Goal: Task Accomplishment & Management: Manage account settings

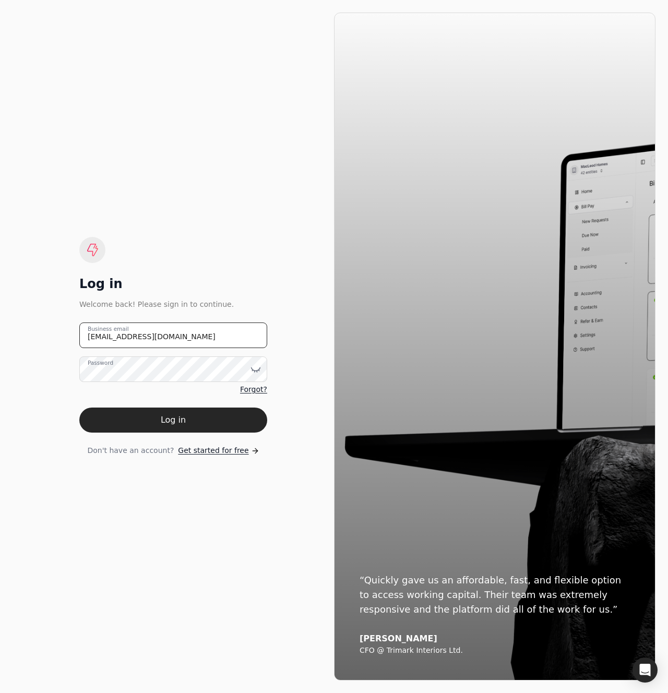
click at [191, 341] on email "[EMAIL_ADDRESS][DOMAIN_NAME]" at bounding box center [173, 335] width 188 height 26
type email "[EMAIL_ADDRESS][DOMAIN_NAME]"
click at [79, 407] on button "Log in" at bounding box center [173, 419] width 188 height 25
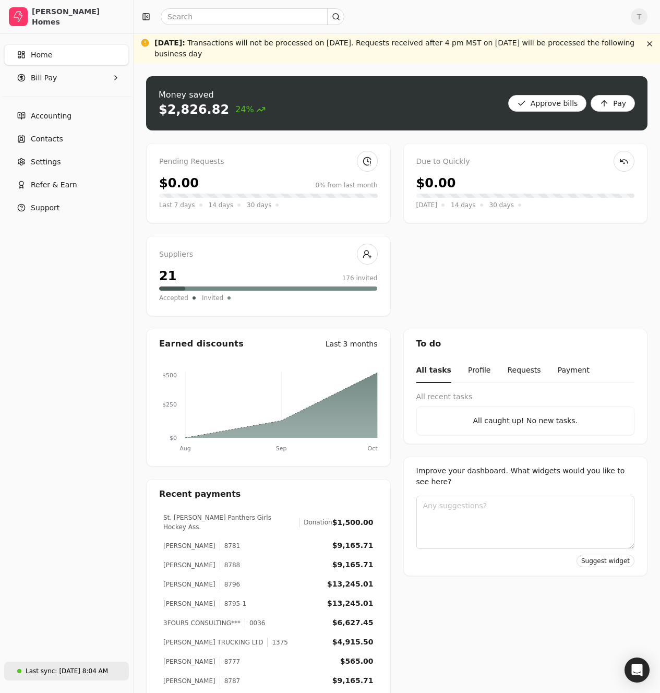
click at [91, 670] on div "[DATE] 8:04 AM" at bounding box center [83, 670] width 49 height 9
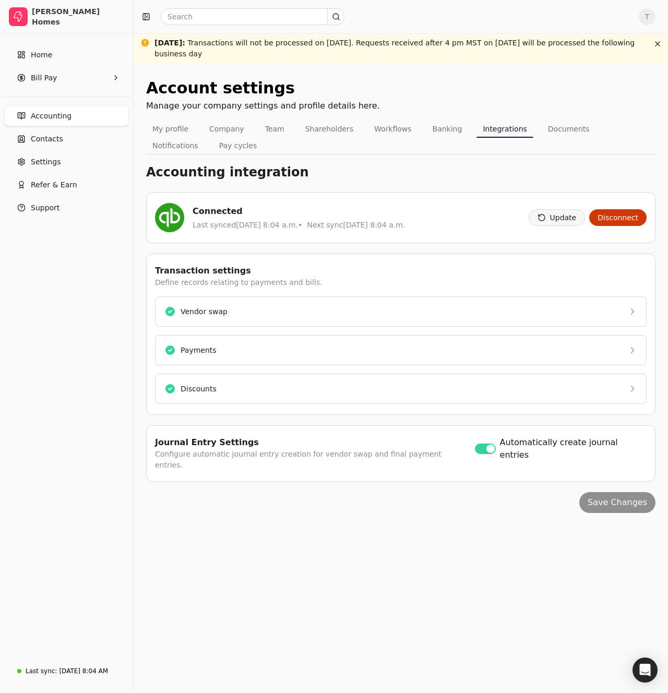
click at [555, 217] on button "Update" at bounding box center [556, 217] width 57 height 17
click at [499, 217] on div "Connected" at bounding box center [372, 211] width 358 height 13
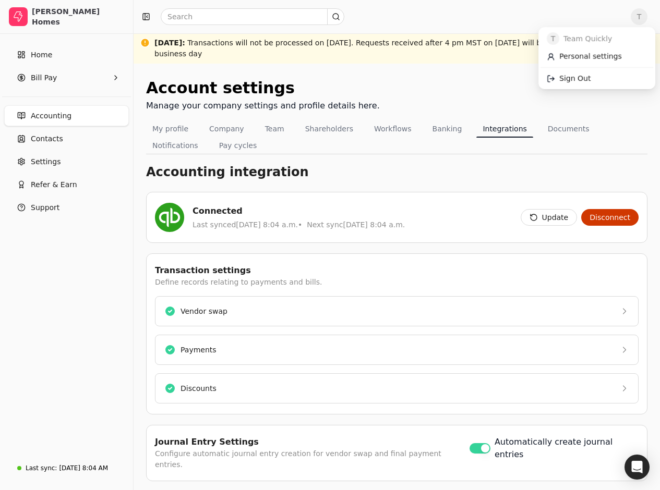
click at [647, 21] on span "T" at bounding box center [639, 16] width 17 height 17
click at [578, 79] on span "Sign Out" at bounding box center [574, 78] width 31 height 11
